Goal: Task Accomplishment & Management: Use online tool/utility

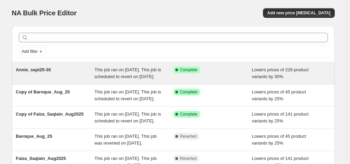
click at [51, 76] on div "Annie_sept25-30" at bounding box center [55, 73] width 79 height 14
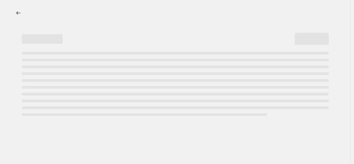
select select "percentage"
select select "tag"
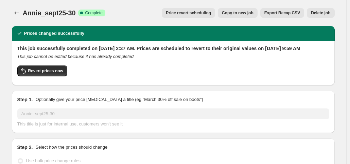
click at [27, 6] on div "Annie_sept25-30. This page is ready Annie_sept25-30 Success Complete Complete P…" at bounding box center [173, 13] width 323 height 26
click at [24, 12] on span "Annie_sept25-30" at bounding box center [49, 12] width 53 height 7
click at [14, 14] on button "Price change jobs" at bounding box center [17, 13] width 10 height 10
